Goal: Book appointment/travel/reservation

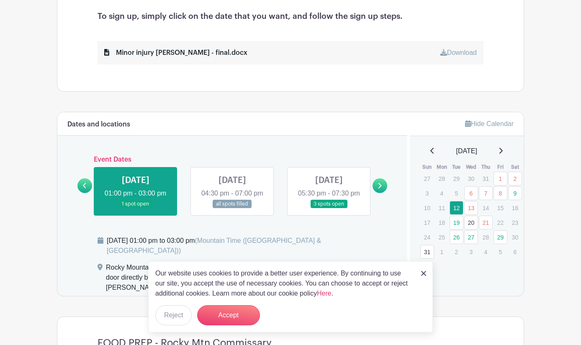
scroll to position [349, 0]
click at [244, 315] on button "Accept" at bounding box center [228, 315] width 63 height 20
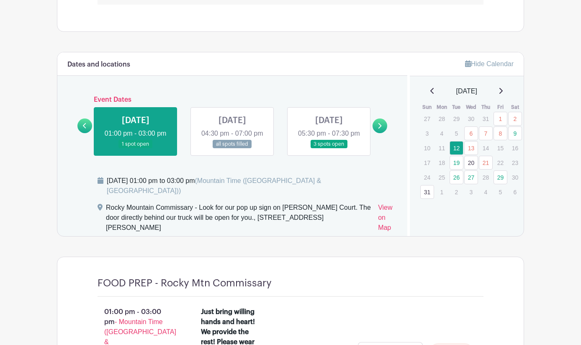
scroll to position [411, 0]
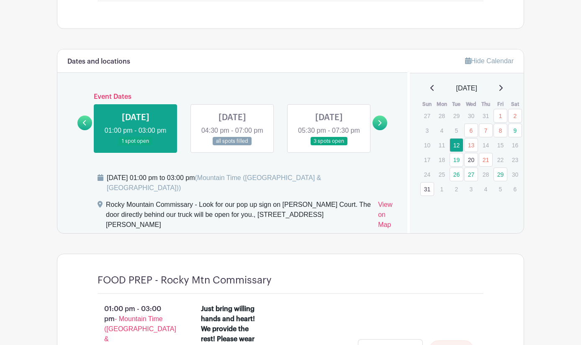
click at [329, 146] on link at bounding box center [329, 146] width 0 height 0
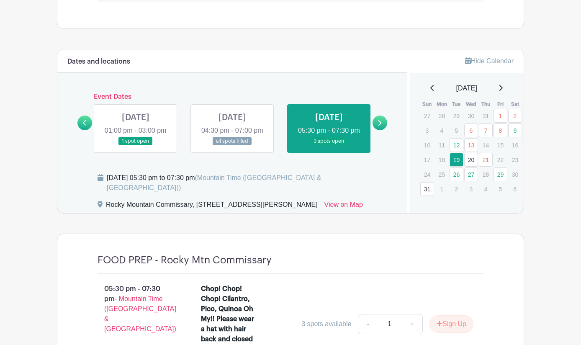
click at [136, 146] on link at bounding box center [136, 146] width 0 height 0
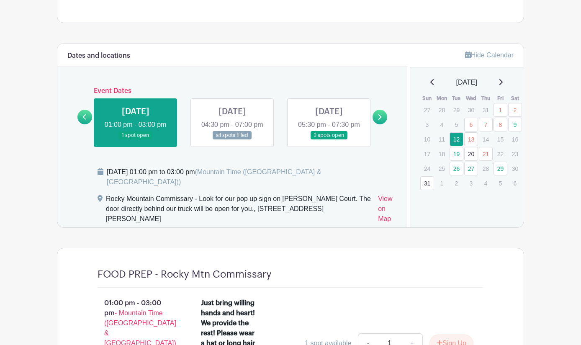
scroll to position [415, 0]
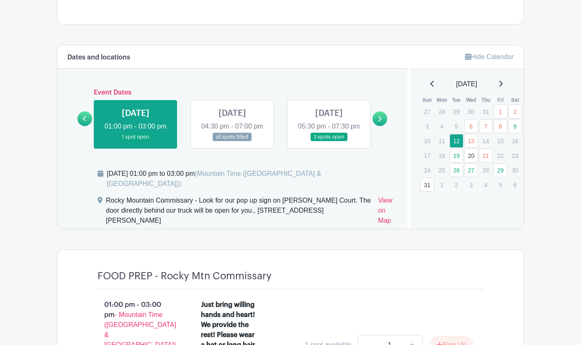
click at [503, 81] on icon at bounding box center [500, 83] width 4 height 7
click at [430, 85] on icon at bounding box center [432, 83] width 4 height 7
click at [380, 122] on icon at bounding box center [379, 118] width 4 height 6
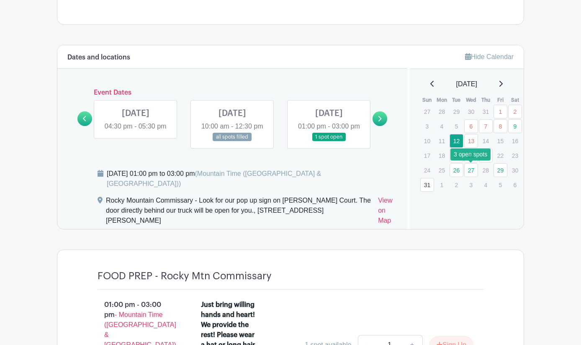
click at [472, 173] on link "27" at bounding box center [471, 170] width 14 height 14
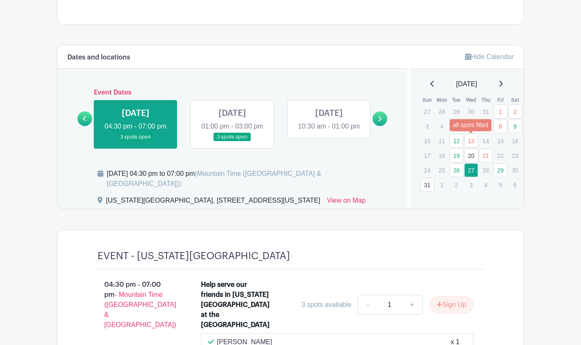
click at [472, 140] on link "13" at bounding box center [471, 141] width 14 height 14
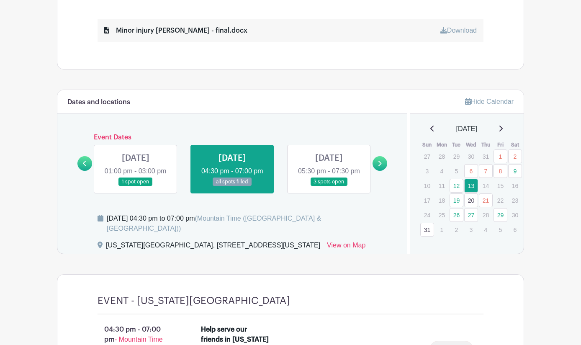
scroll to position [365, 0]
